Goal: Navigation & Orientation: Find specific page/section

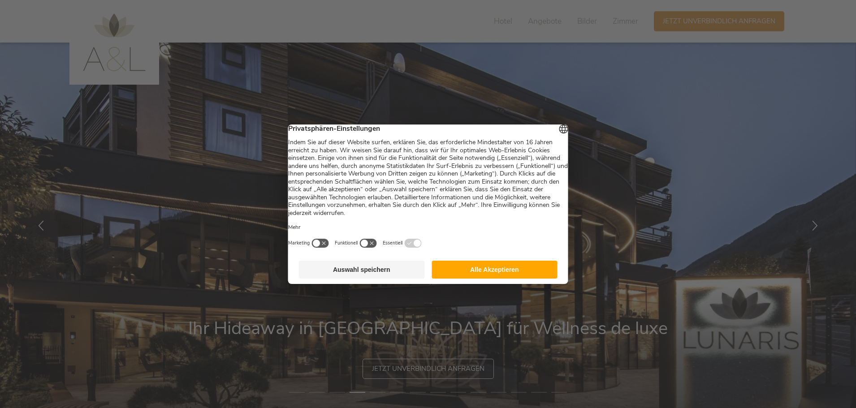
click at [480, 271] on button "Alle Akzeptieren" at bounding box center [495, 270] width 126 height 18
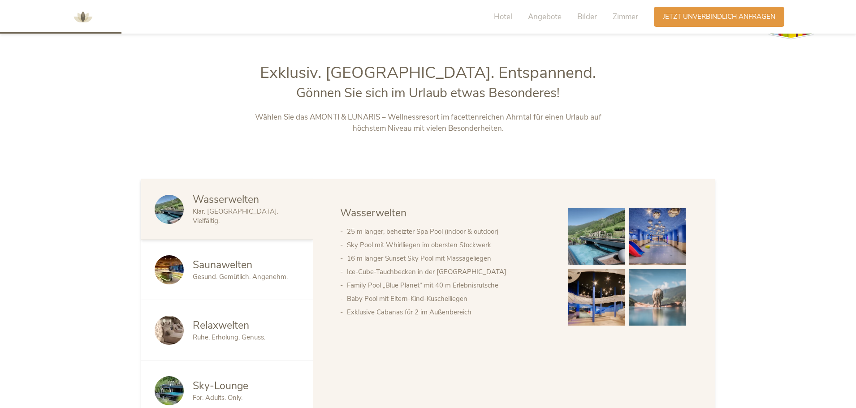
scroll to position [493, 0]
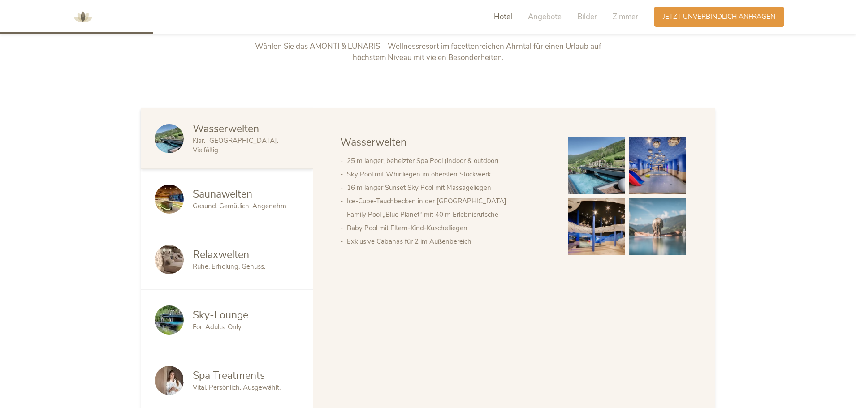
click at [585, 170] on img at bounding box center [596, 166] width 56 height 56
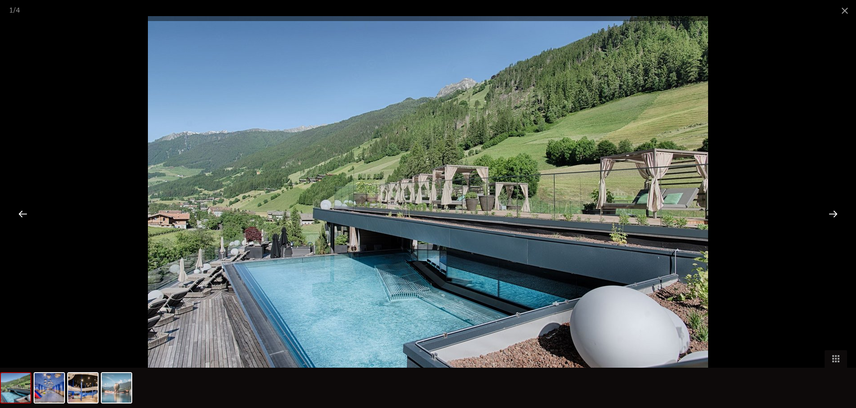
click at [835, 214] on div at bounding box center [833, 214] width 28 height 28
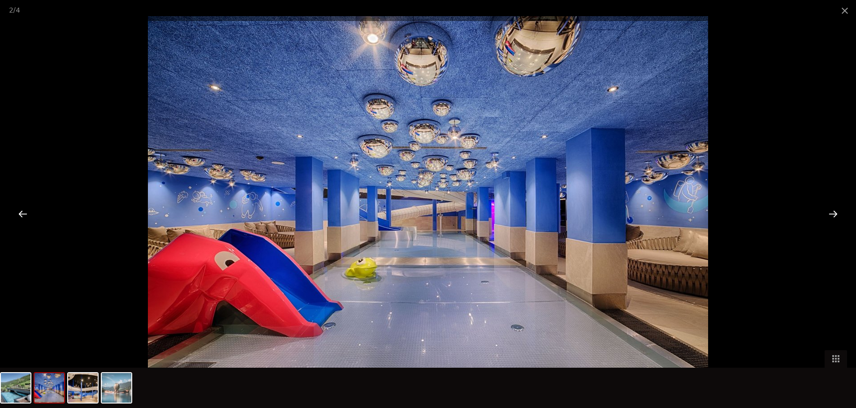
click at [835, 214] on div at bounding box center [833, 214] width 28 height 28
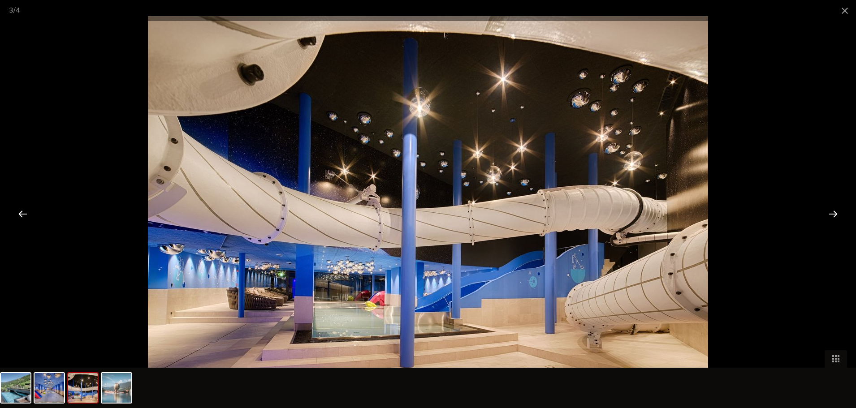
click at [835, 214] on div at bounding box center [833, 214] width 28 height 28
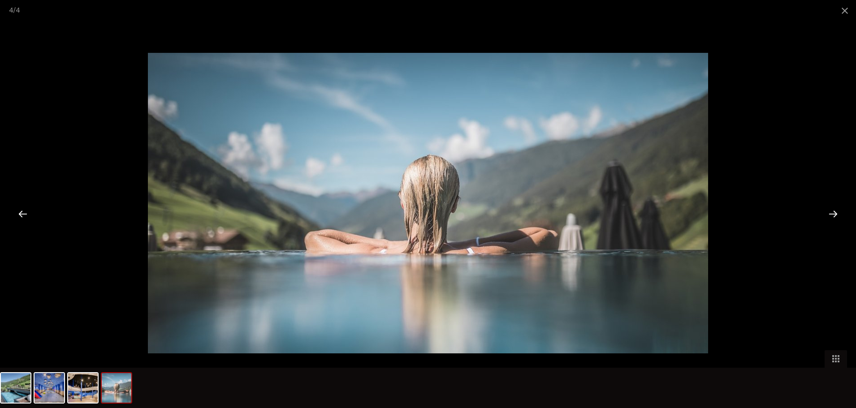
click at [835, 214] on div at bounding box center [833, 214] width 28 height 28
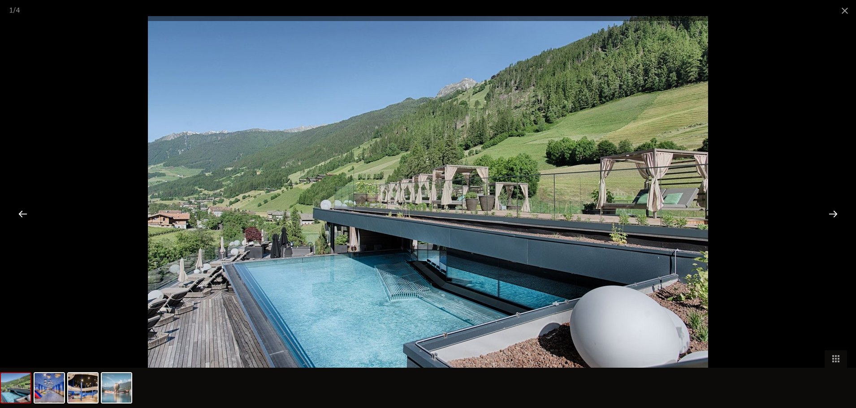
click at [840, 13] on span at bounding box center [845, 10] width 22 height 21
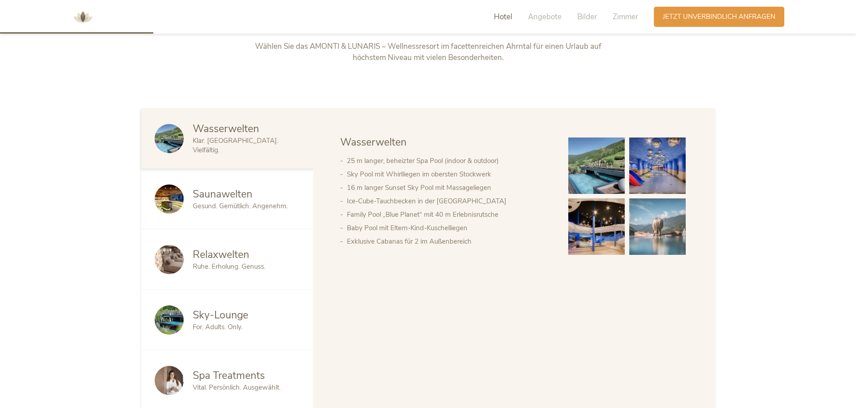
click at [210, 198] on span "Saunawelten" at bounding box center [223, 194] width 60 height 14
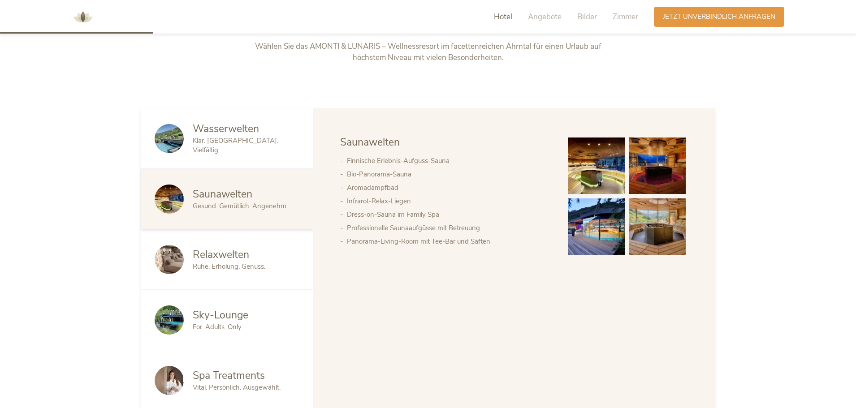
click at [589, 178] on img at bounding box center [596, 166] width 56 height 56
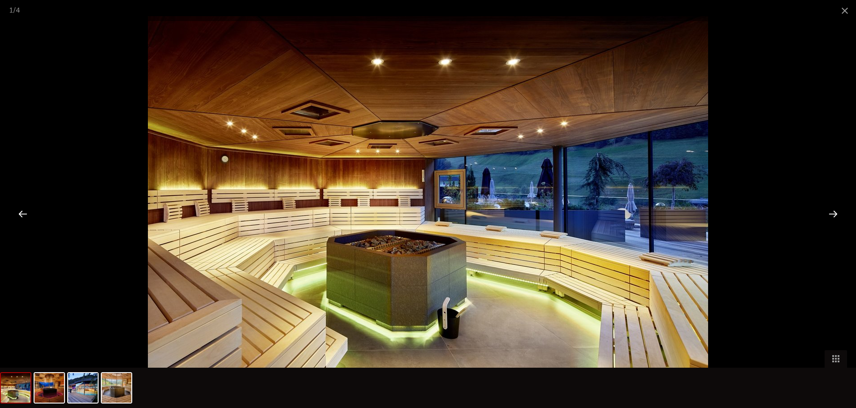
click at [831, 214] on div at bounding box center [833, 214] width 28 height 28
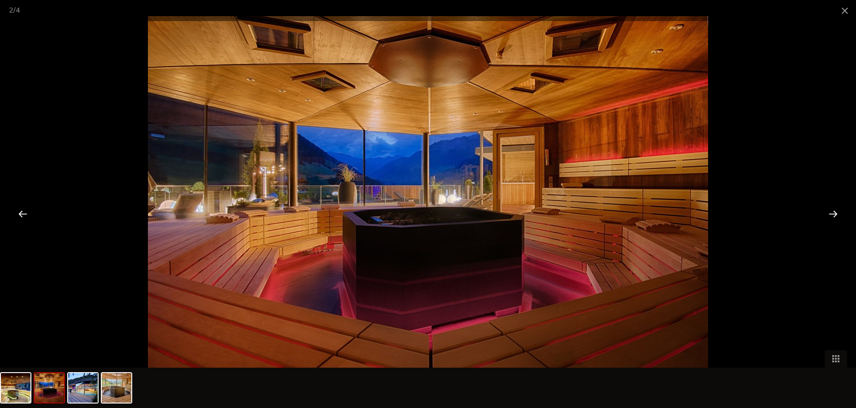
click at [831, 214] on div at bounding box center [833, 214] width 28 height 28
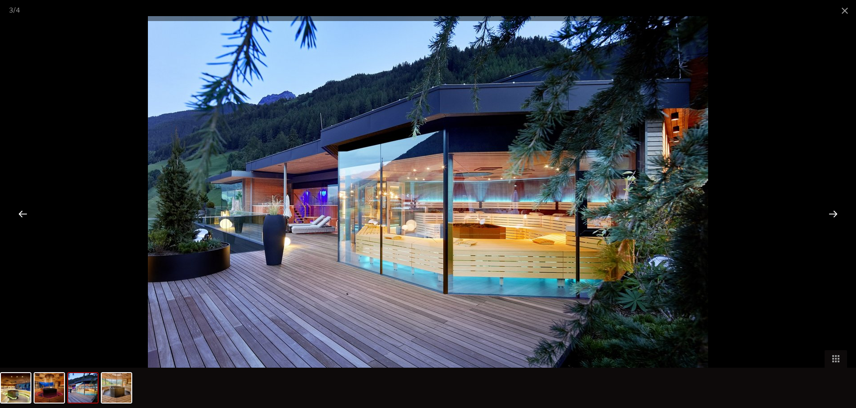
click at [843, 11] on span at bounding box center [845, 10] width 22 height 21
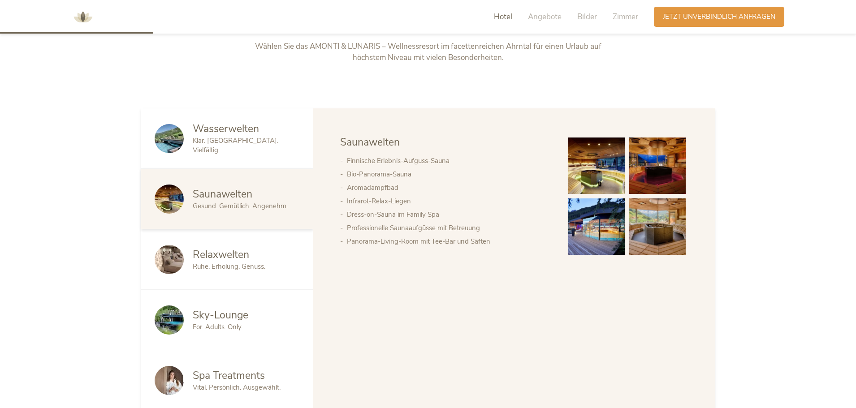
click at [214, 260] on span "Relaxwelten" at bounding box center [221, 255] width 56 height 14
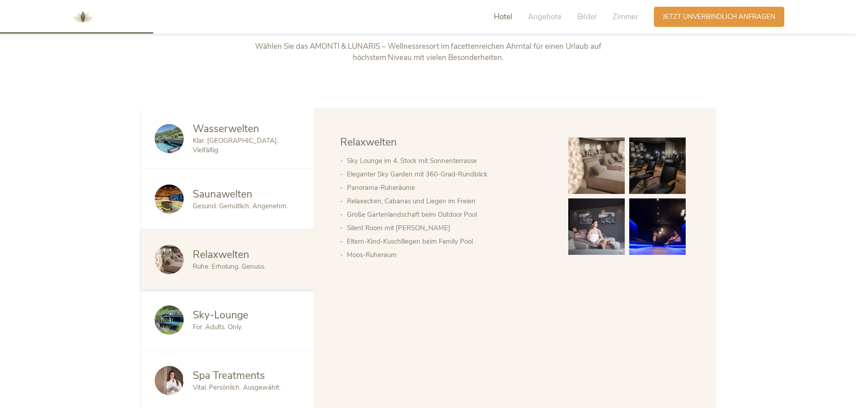
click at [228, 317] on span "Sky-Lounge" at bounding box center [221, 315] width 56 height 14
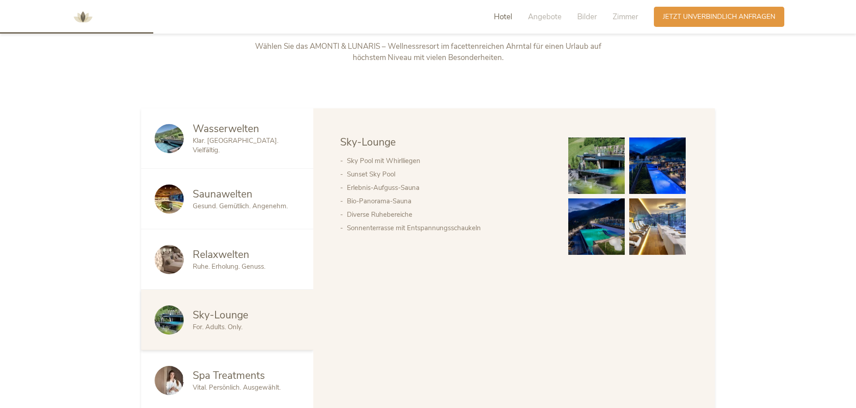
click at [240, 377] on span "Spa Treatments" at bounding box center [229, 376] width 72 height 14
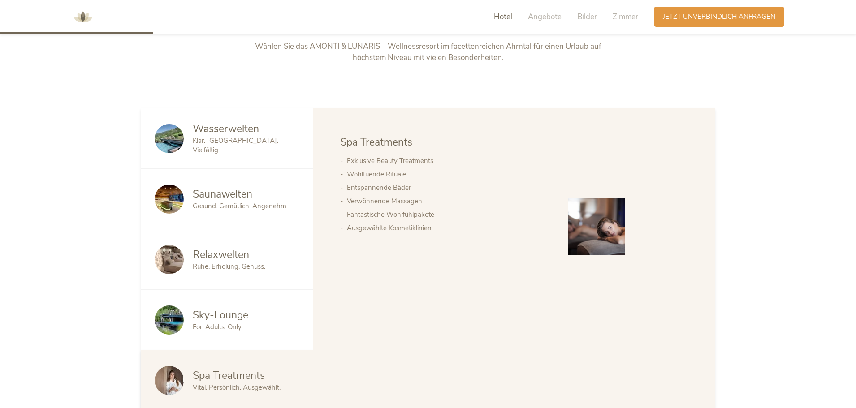
click at [227, 136] on span "Wasserwelten" at bounding box center [226, 129] width 66 height 14
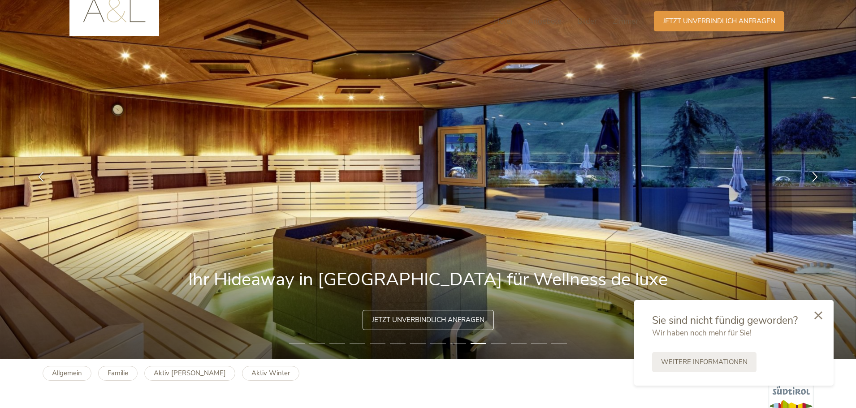
scroll to position [0, 0]
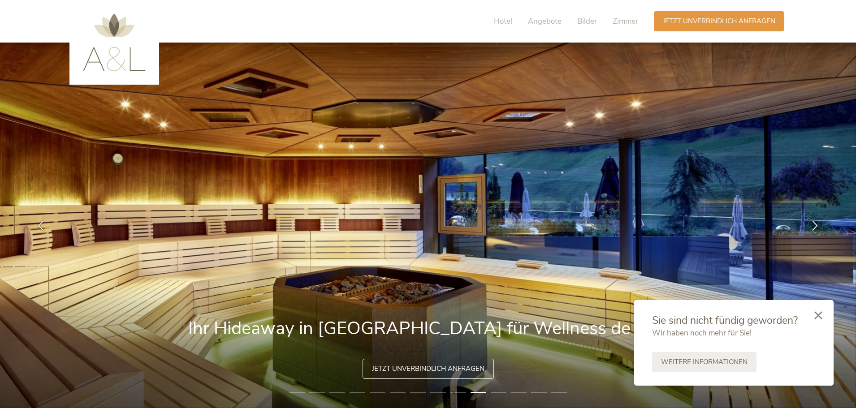
click at [537, 22] on span "Angebote" at bounding box center [545, 21] width 34 height 10
